Goal: Information Seeking & Learning: Find specific fact

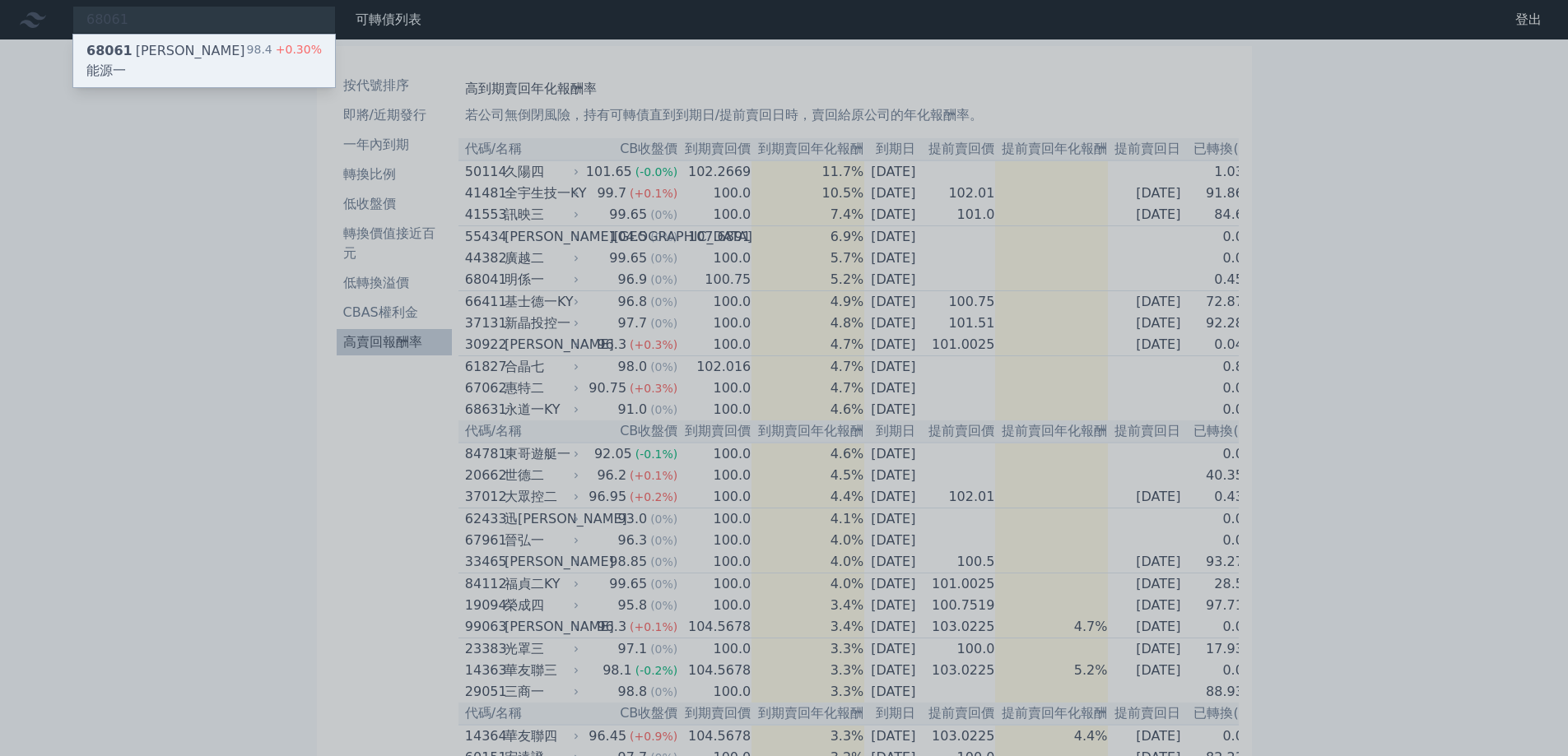
type input "68061"
click at [170, 44] on div "68061 [PERSON_NAME]能源一" at bounding box center [166, 61] width 161 height 40
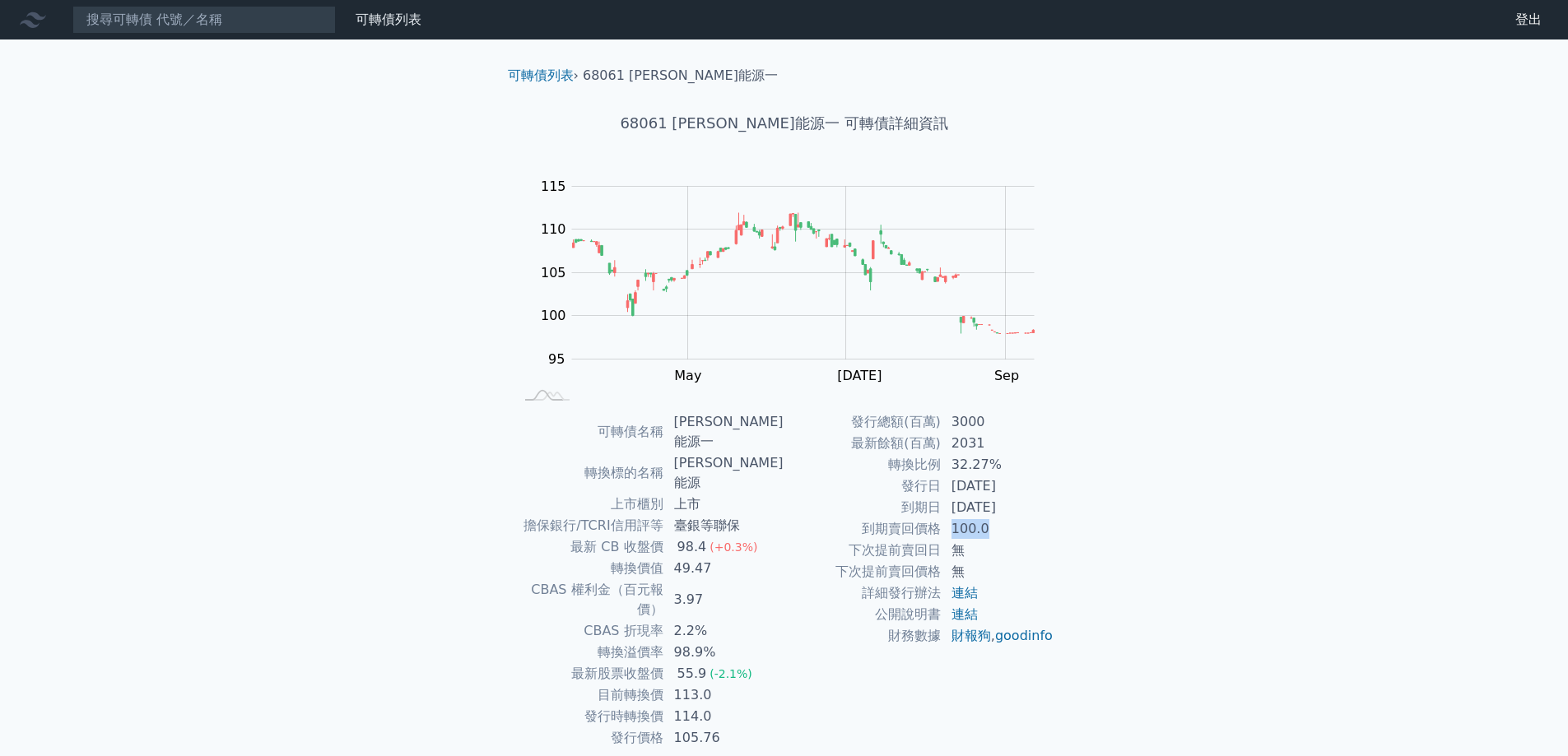
drag, startPoint x: 948, startPoint y: 537, endPoint x: 1036, endPoint y: 528, distance: 88.5
click at [1036, 528] on td "100.0" at bounding box center [998, 529] width 113 height 22
click at [125, 31] on input at bounding box center [204, 19] width 263 height 28
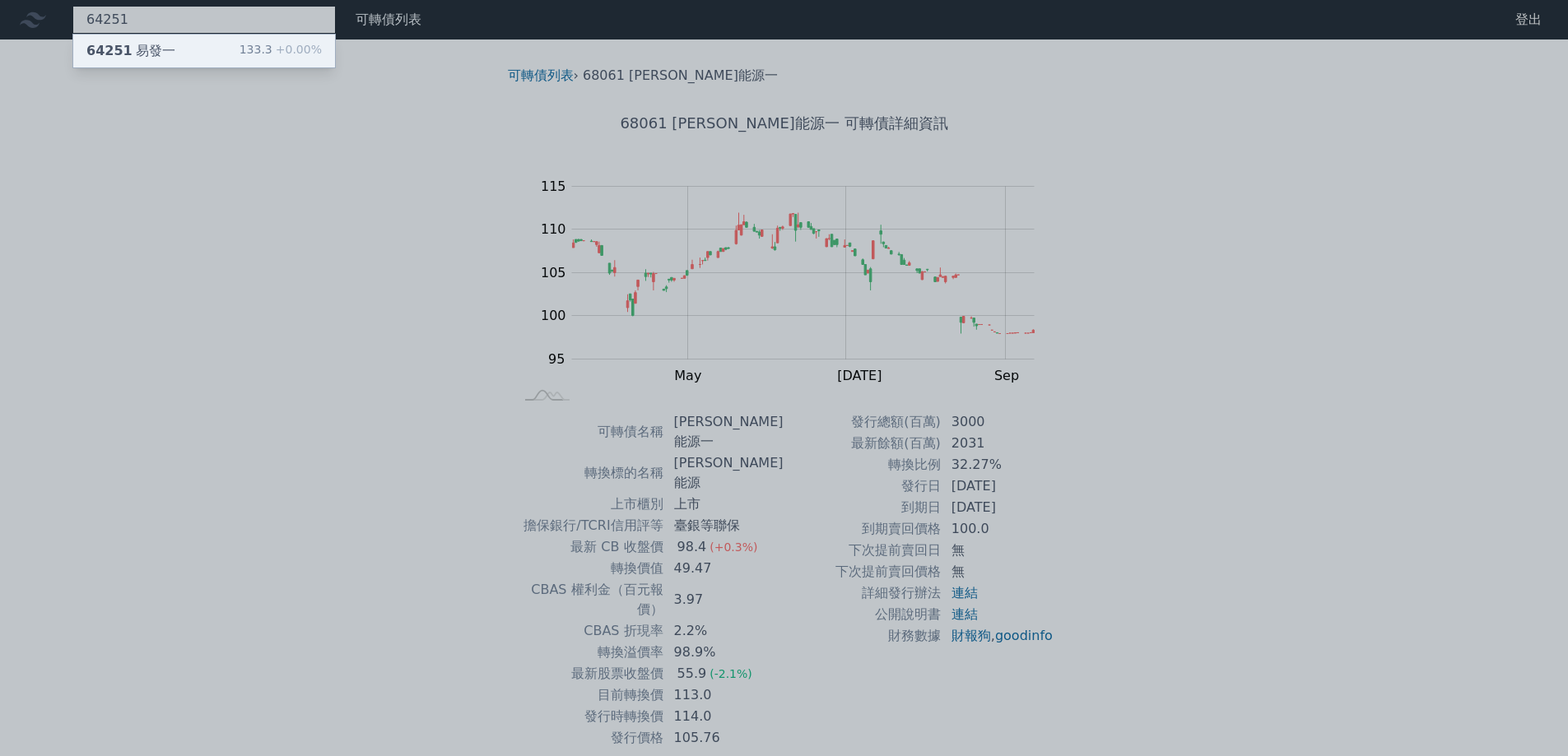
type input "64251"
click at [127, 44] on div "64251 易發一" at bounding box center [130, 51] width 89 height 20
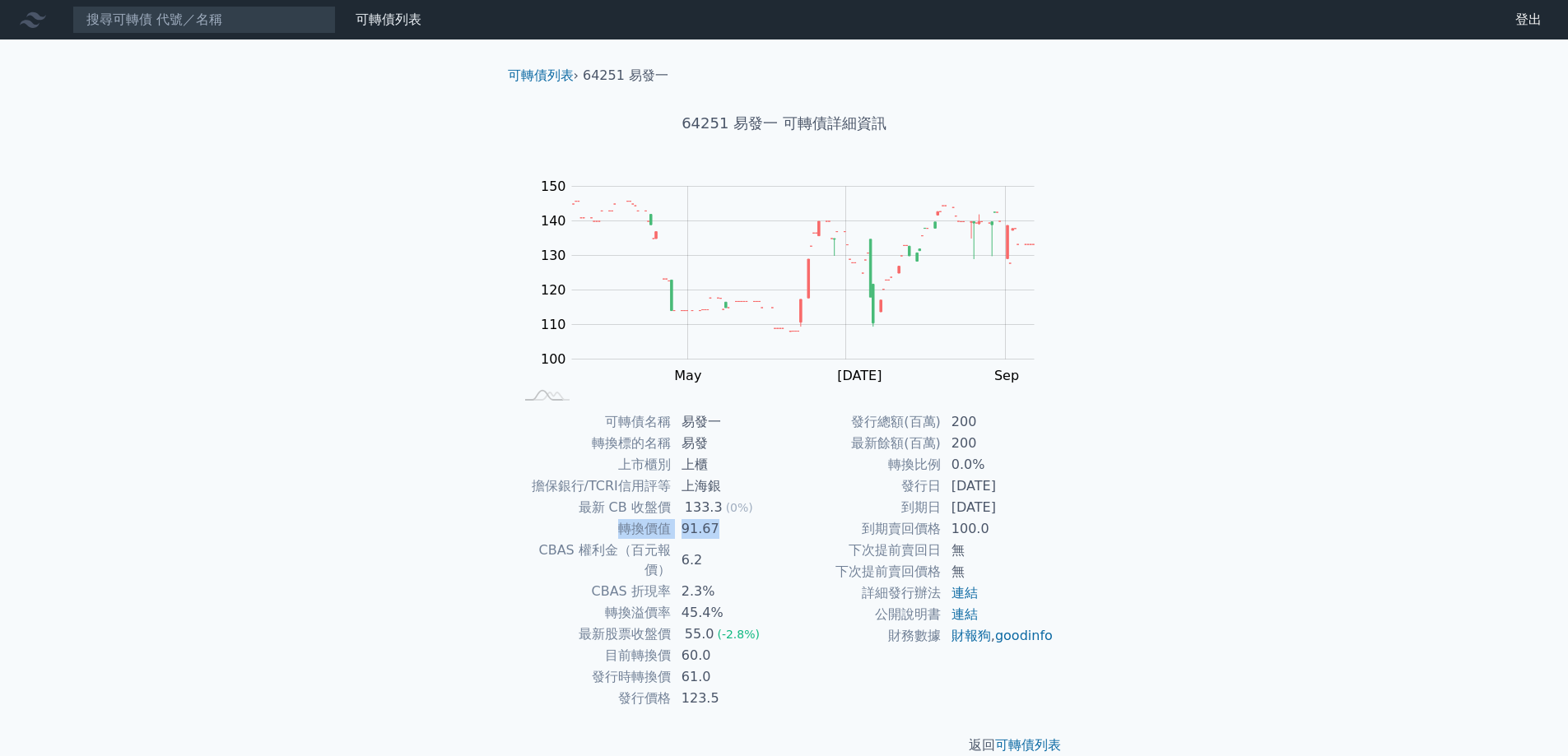
drag, startPoint x: 727, startPoint y: 528, endPoint x: 612, endPoint y: 538, distance: 115.4
click at [614, 536] on tr "轉換價值 91.67" at bounding box center [649, 529] width 270 height 22
